Goal: Connect with others: Connect with other users

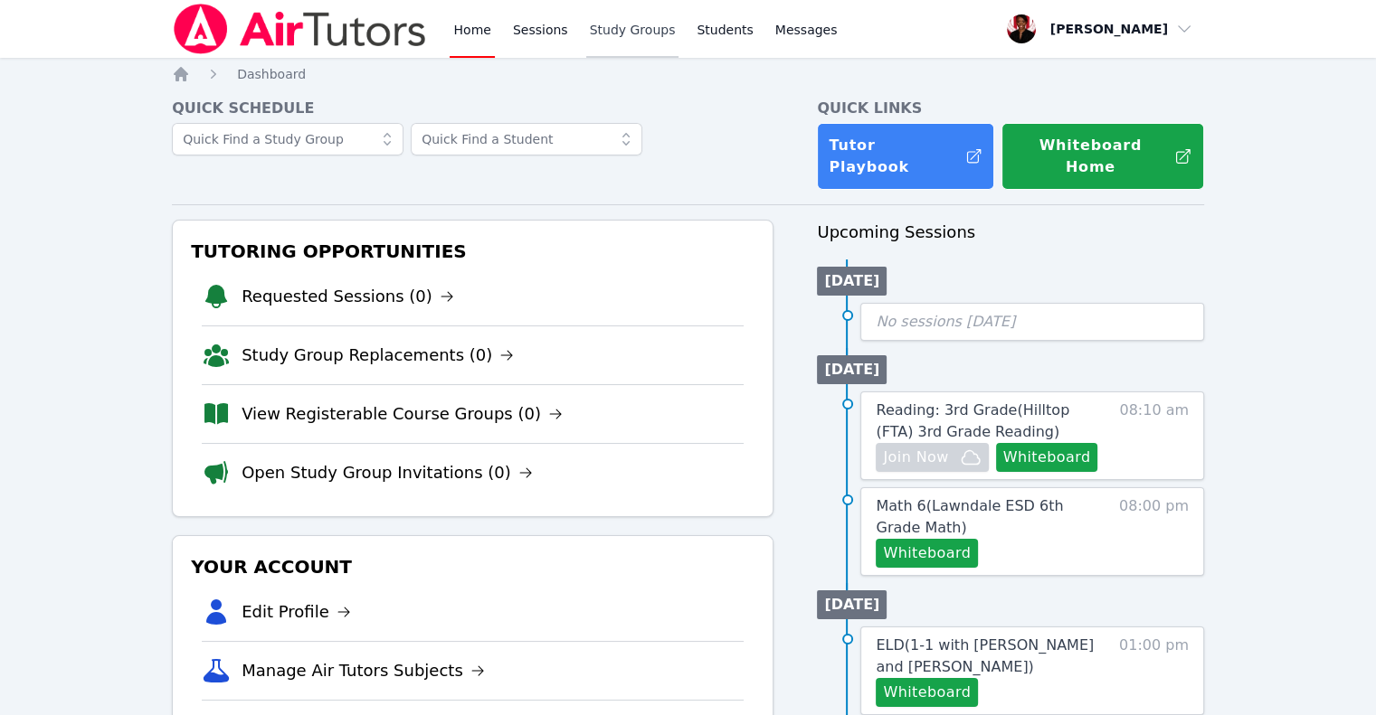
click at [596, 37] on link "Study Groups" at bounding box center [632, 29] width 93 height 58
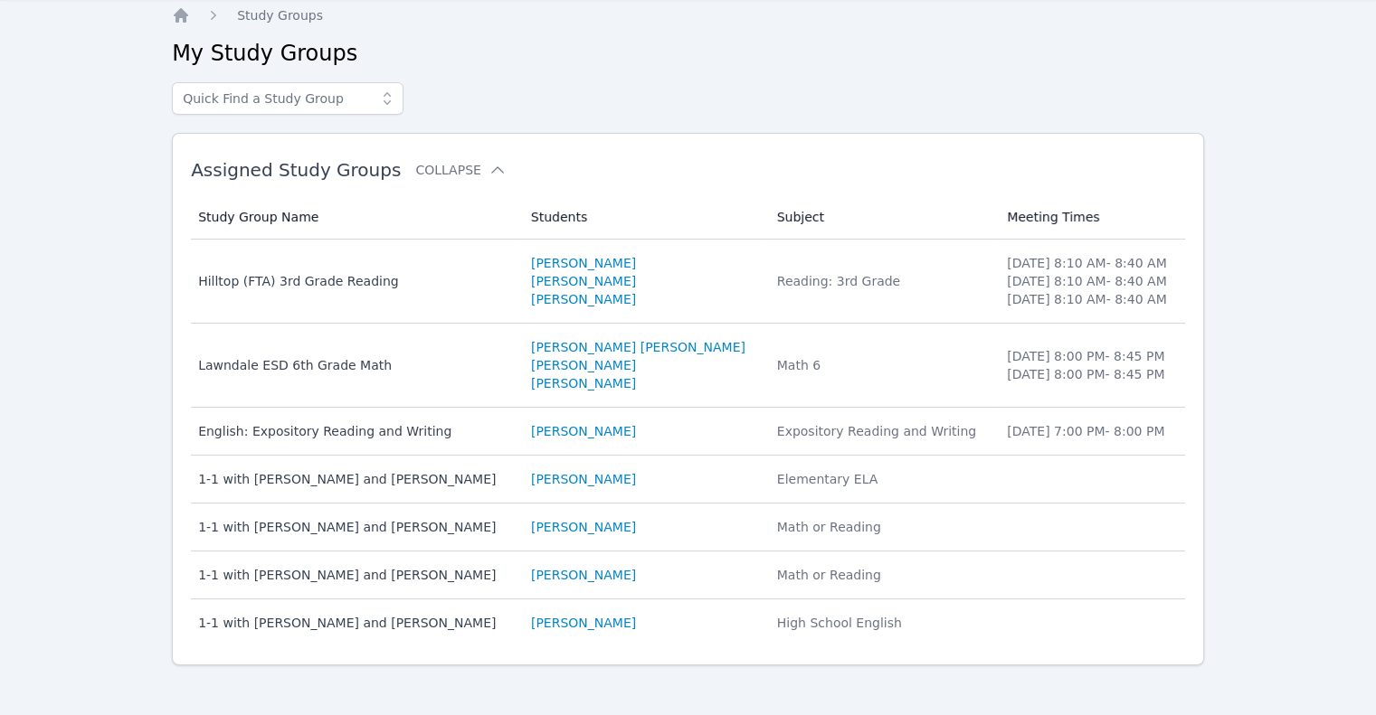
scroll to position [65, 0]
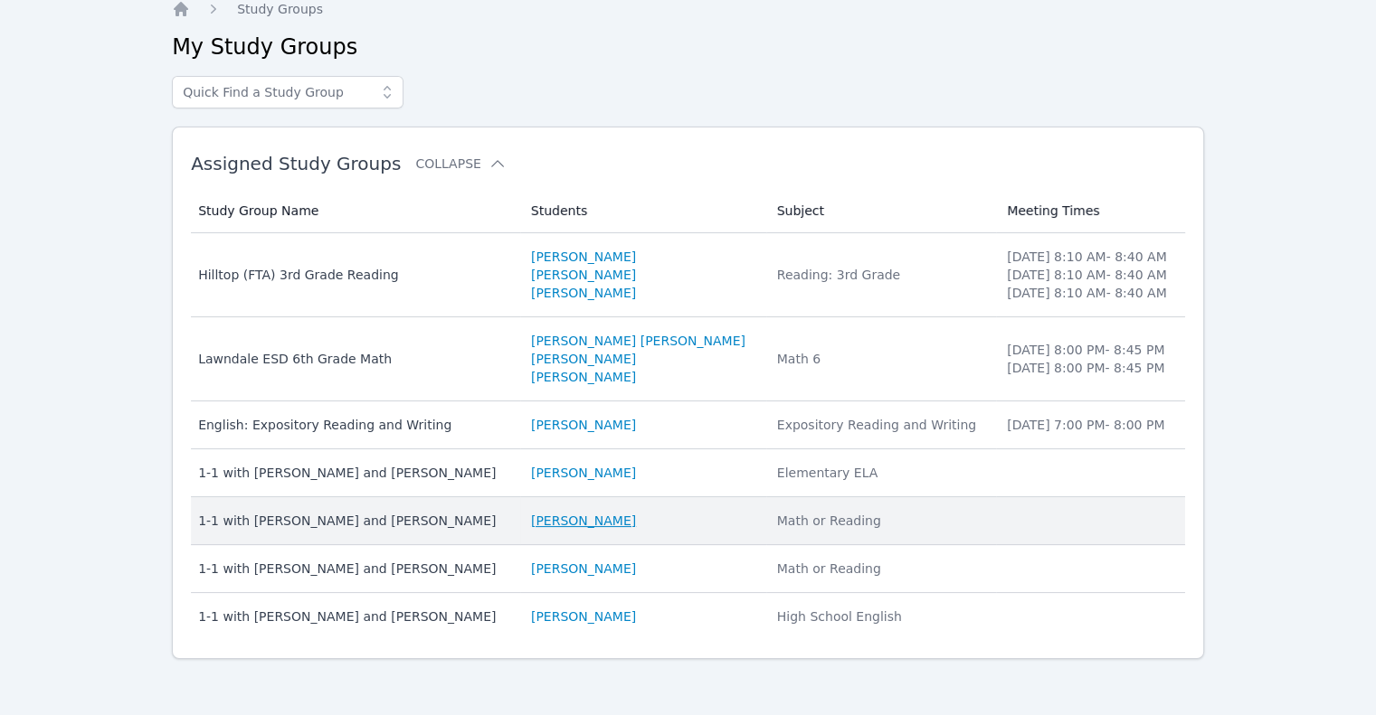
click at [619, 521] on link "[PERSON_NAME]" at bounding box center [583, 521] width 105 height 18
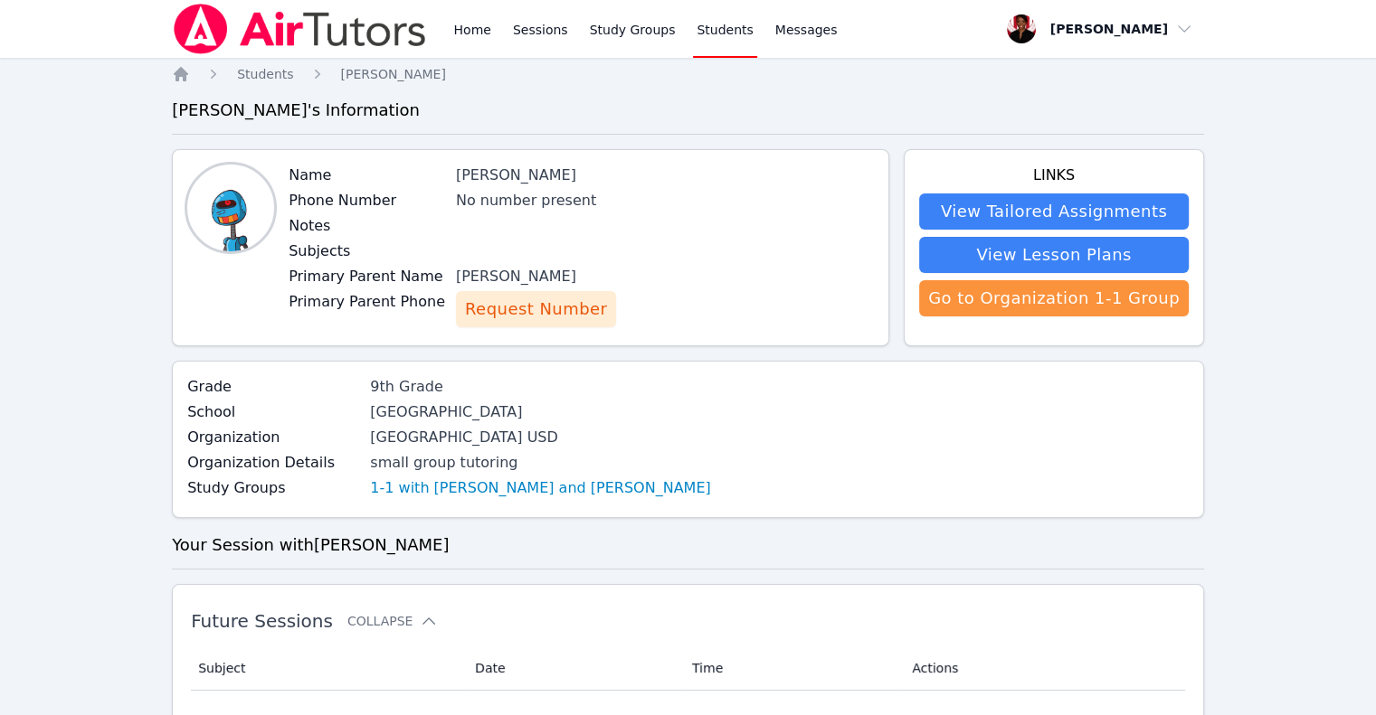
click at [527, 317] on span "Request Number" at bounding box center [536, 309] width 142 height 25
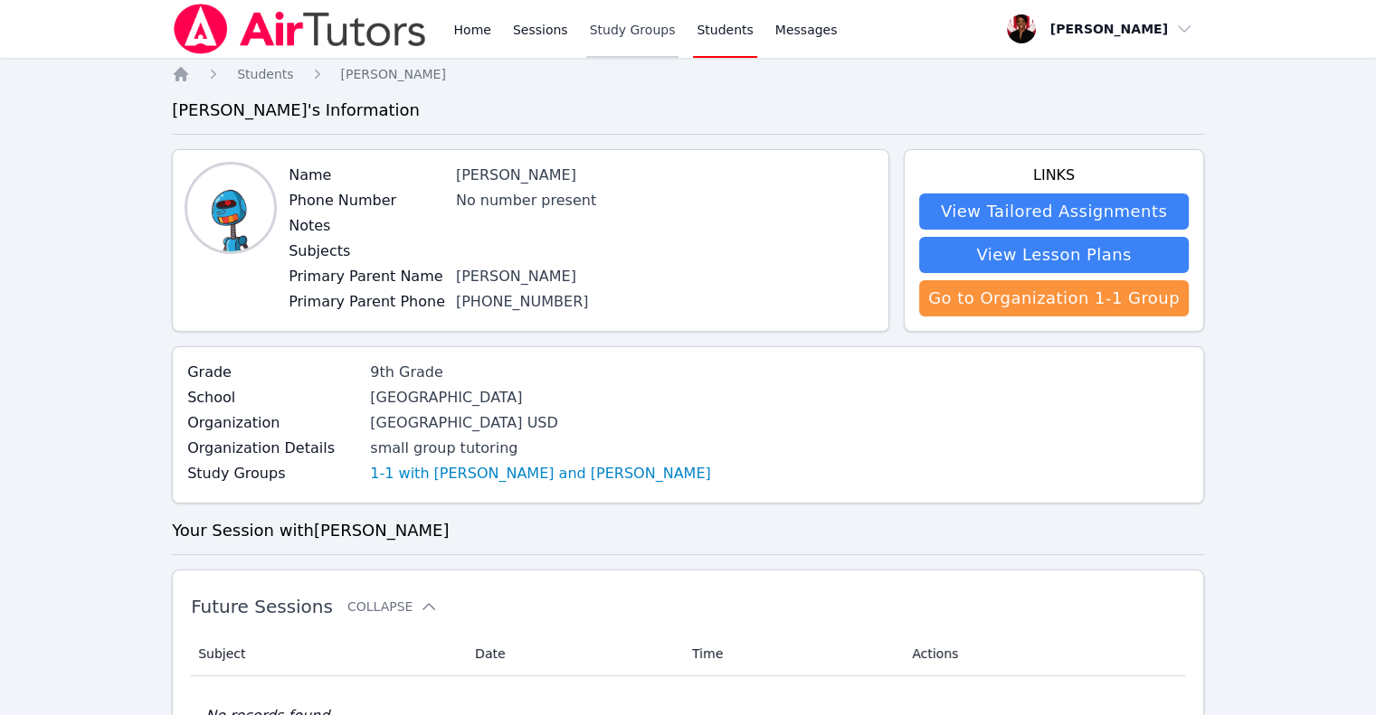
click at [592, 49] on link "Study Groups" at bounding box center [632, 29] width 93 height 58
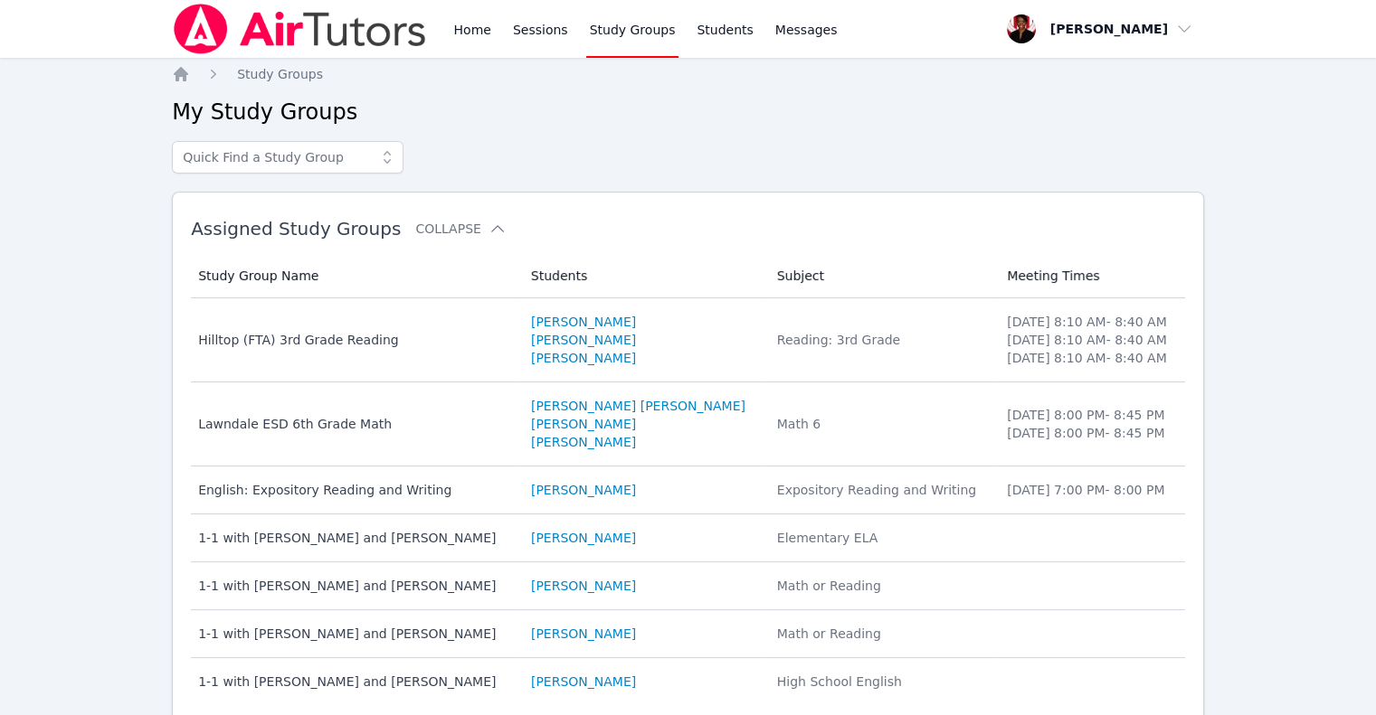
scroll to position [65, 0]
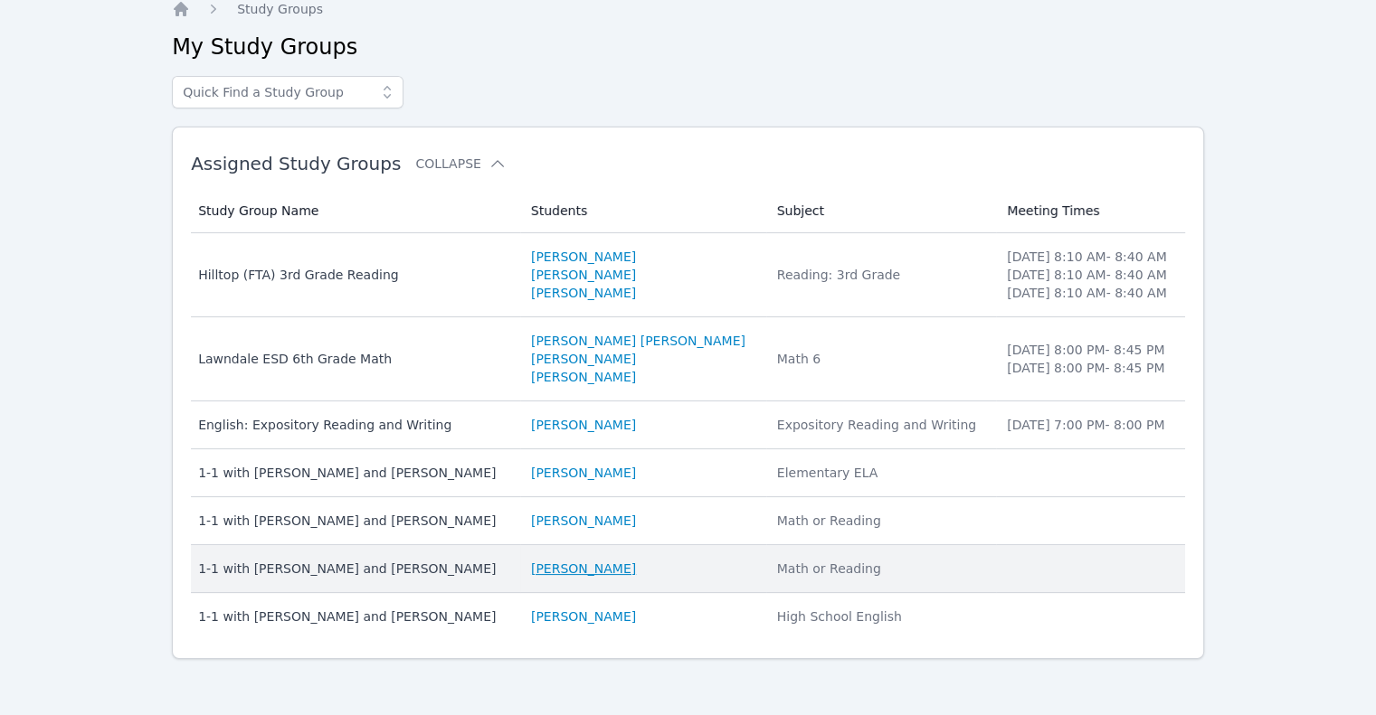
click at [604, 565] on link "[PERSON_NAME]" at bounding box center [583, 569] width 105 height 18
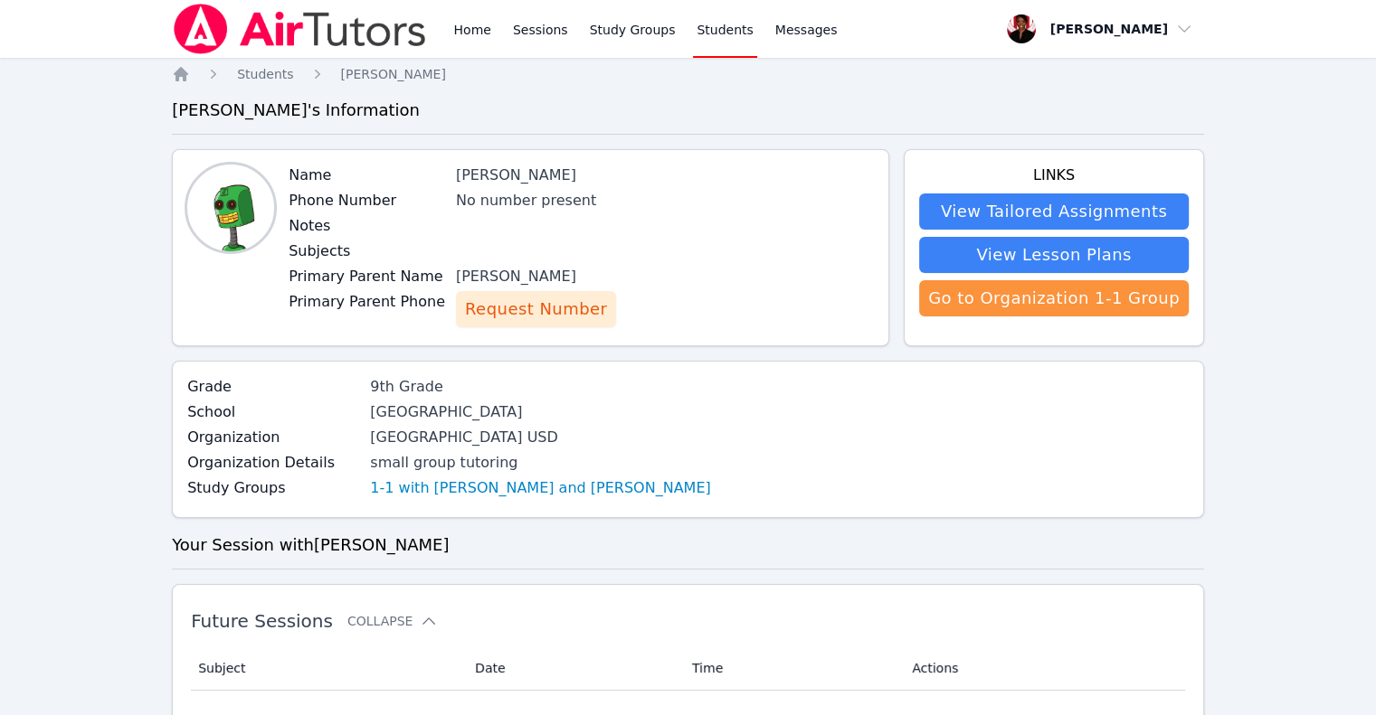
click at [527, 307] on span "Request Number" at bounding box center [536, 309] width 142 height 25
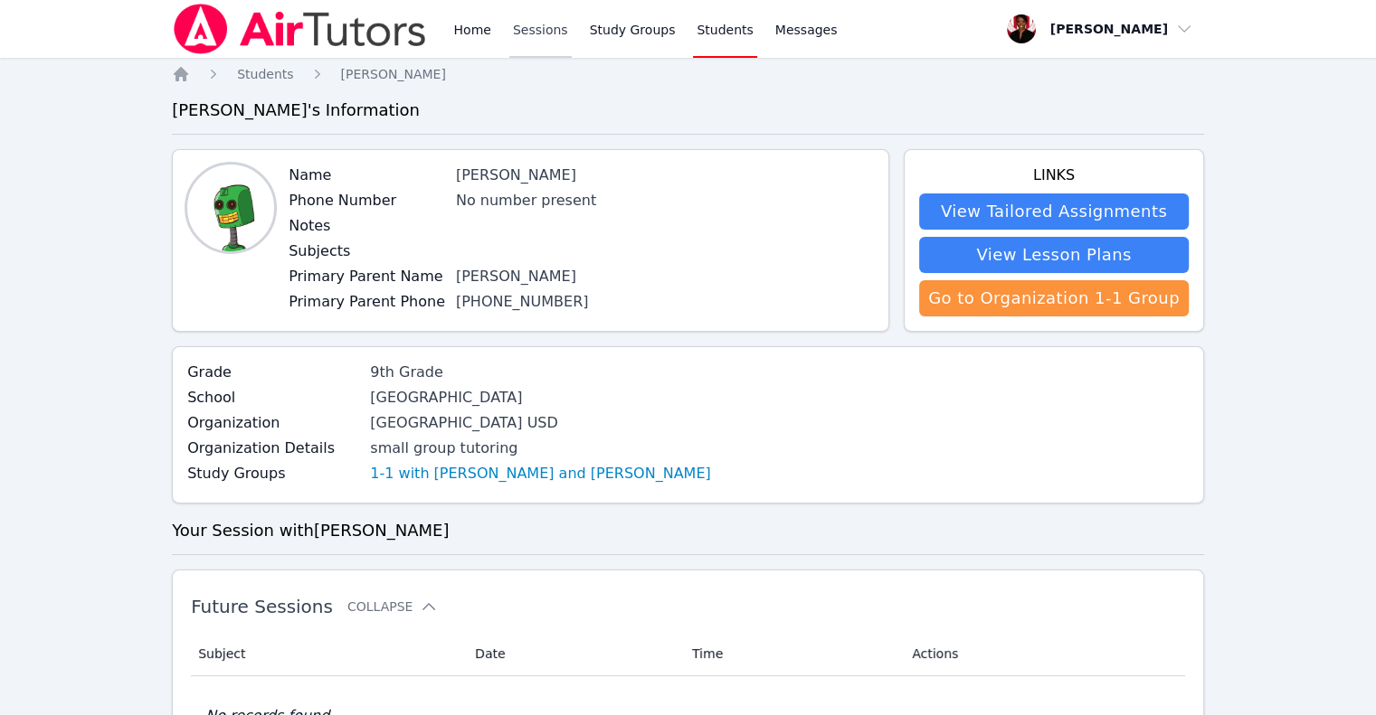
click at [525, 39] on link "Sessions" at bounding box center [540, 29] width 62 height 58
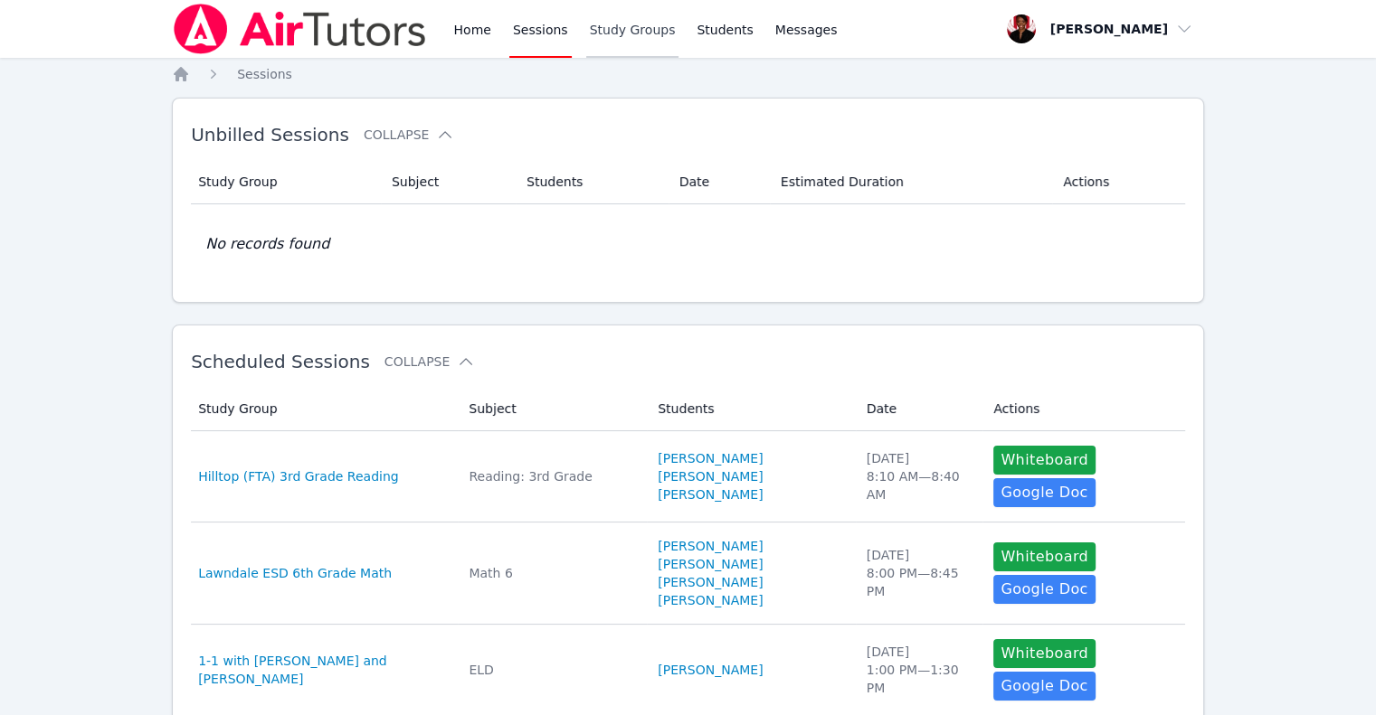
click at [617, 45] on link "Study Groups" at bounding box center [632, 29] width 93 height 58
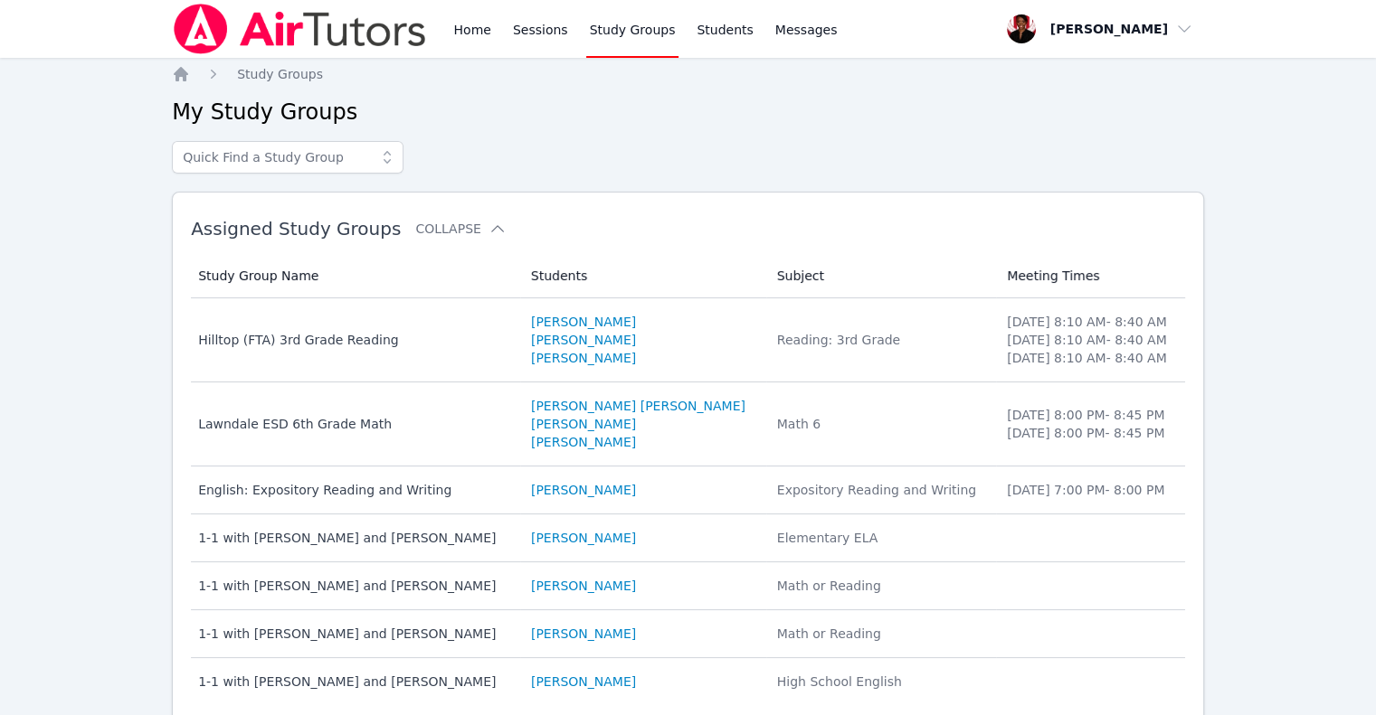
scroll to position [65, 0]
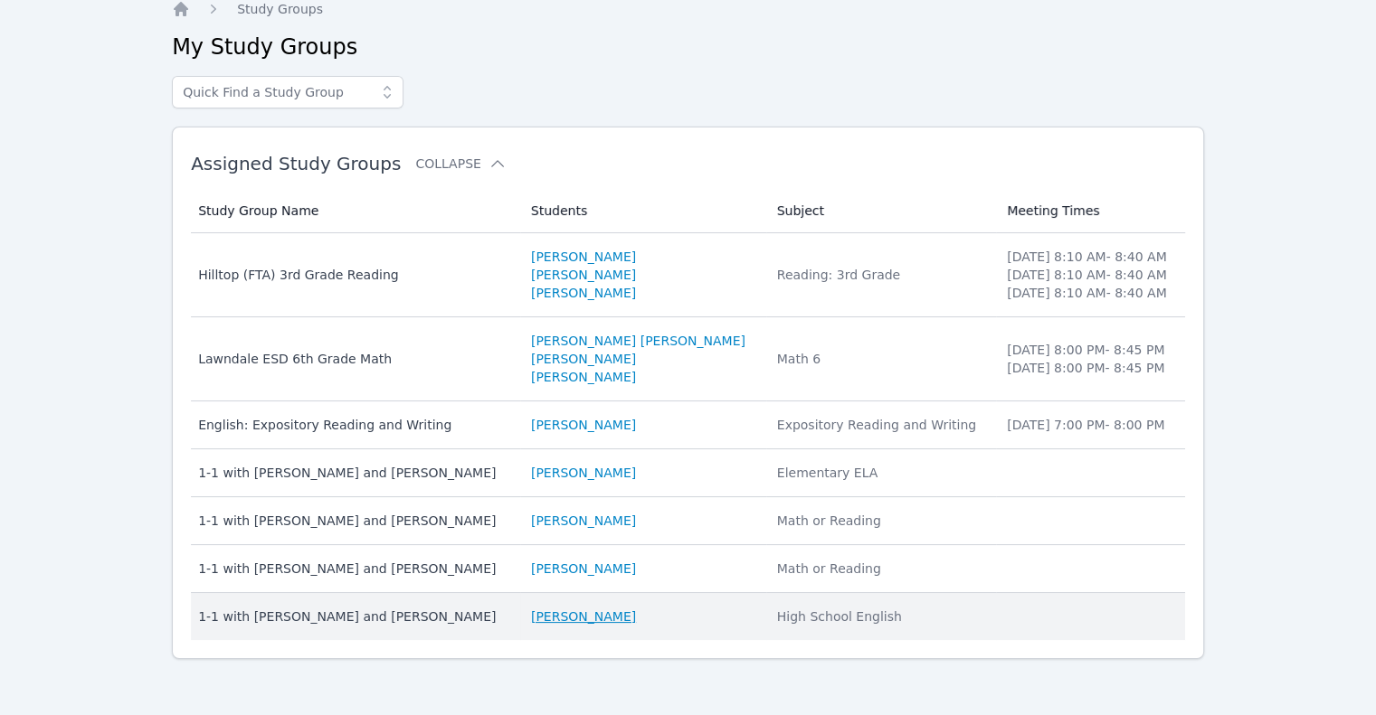
click at [636, 613] on link "[PERSON_NAME]" at bounding box center [583, 617] width 105 height 18
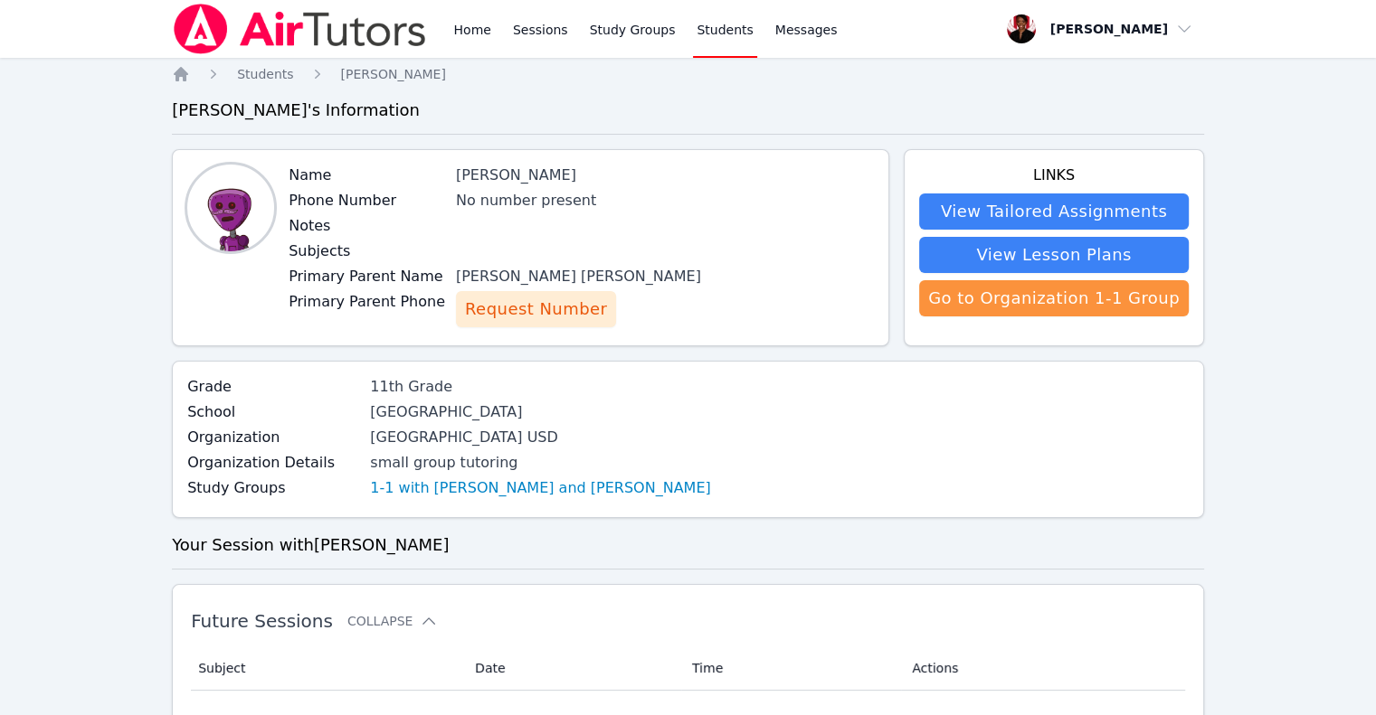
click at [557, 317] on span "Request Number" at bounding box center [536, 309] width 142 height 25
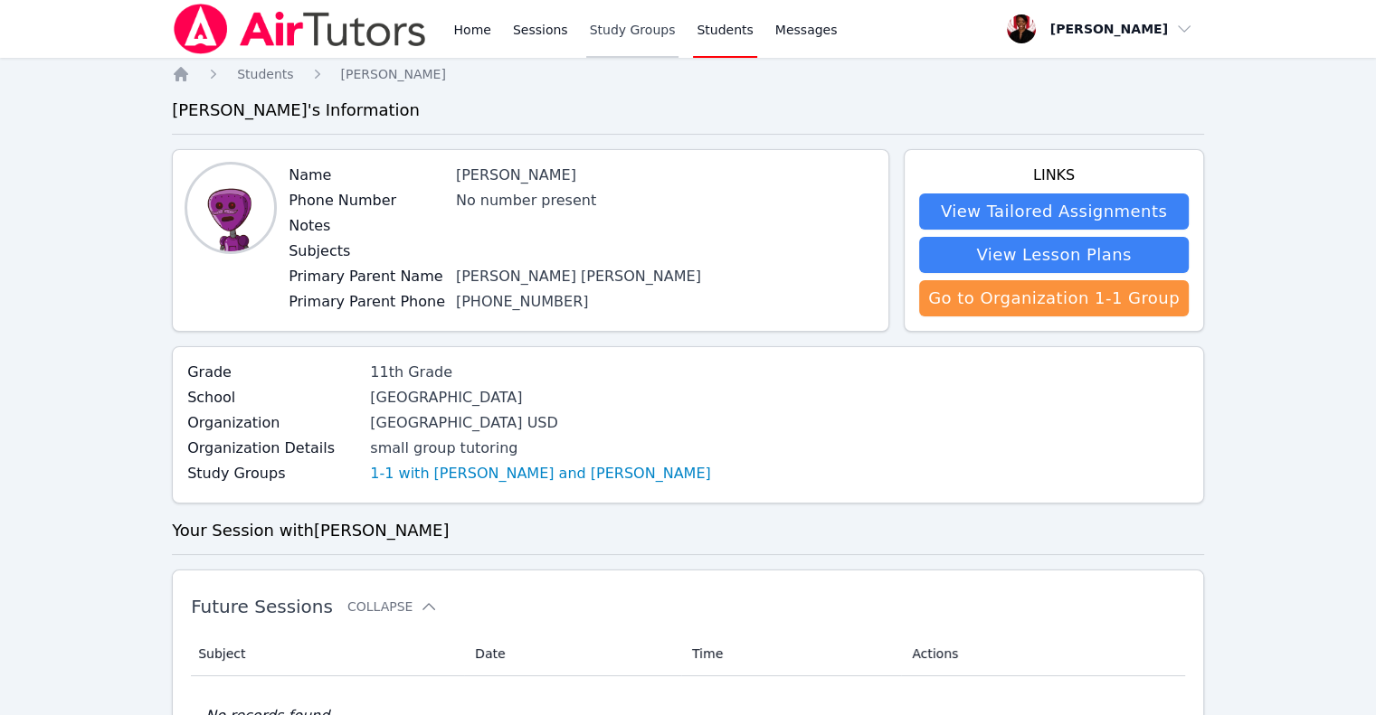
click at [597, 43] on link "Study Groups" at bounding box center [632, 29] width 93 height 58
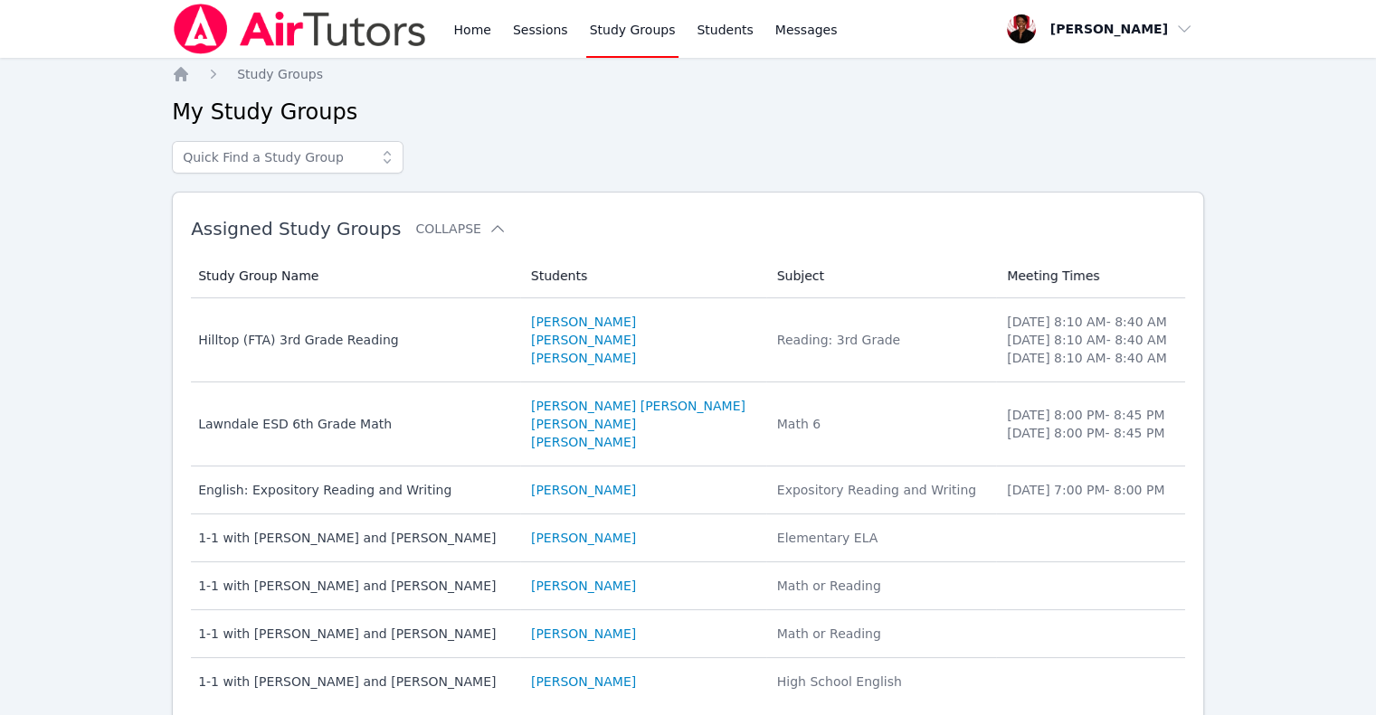
scroll to position [65, 0]
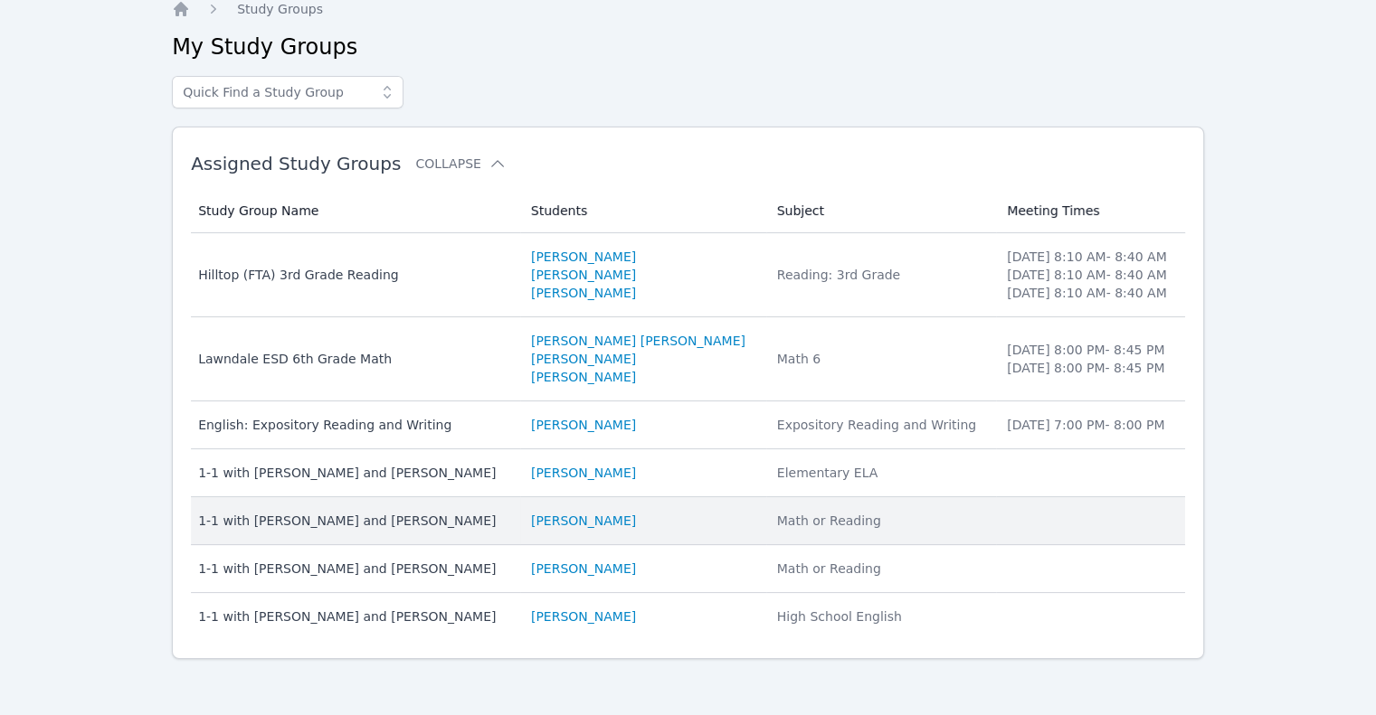
click at [435, 530] on td "Study Group Name 1-1 with Jayleen Siliezar and Johnicia Haynes" at bounding box center [355, 521] width 329 height 48
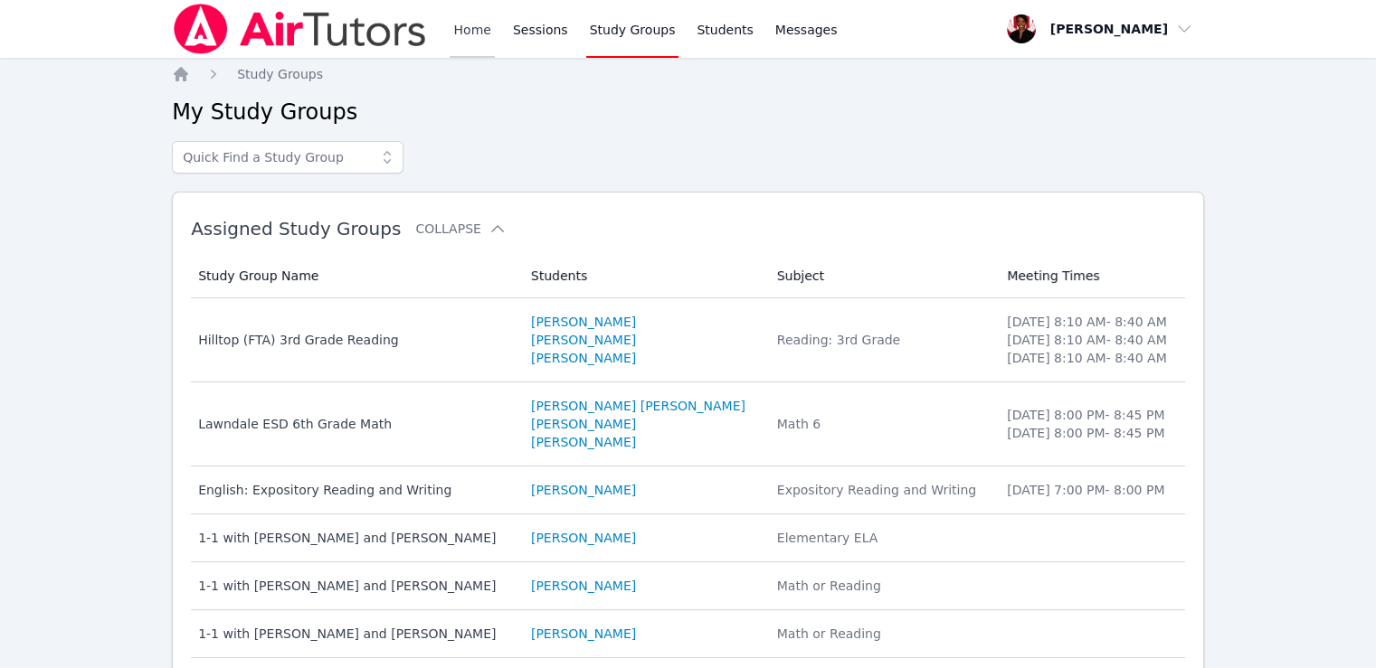
click at [463, 33] on link "Home" at bounding box center [472, 29] width 44 height 58
